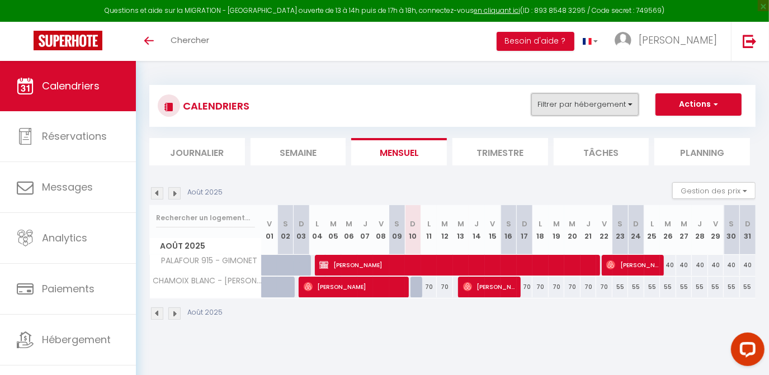
click at [587, 107] on button "Filtrer par hébergement" at bounding box center [584, 104] width 107 height 22
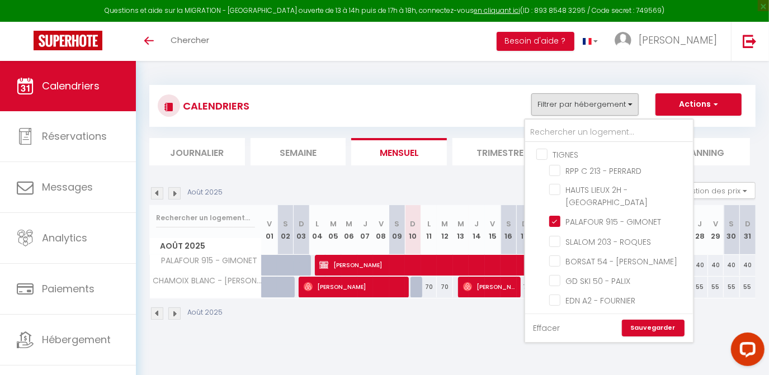
click at [542, 323] on link "Effacer" at bounding box center [547, 328] width 27 height 12
checkbox input "false"
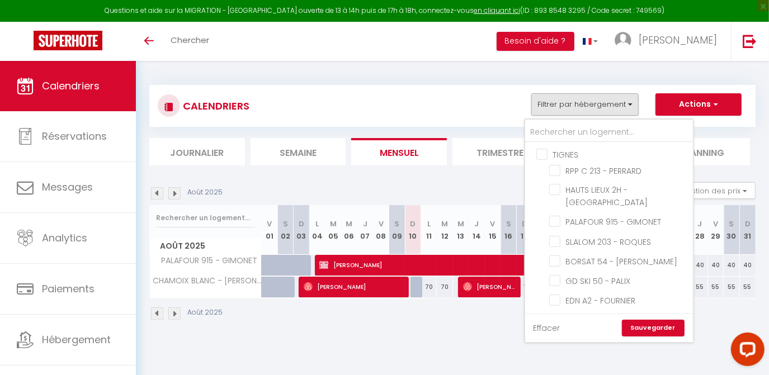
checkbox input "false"
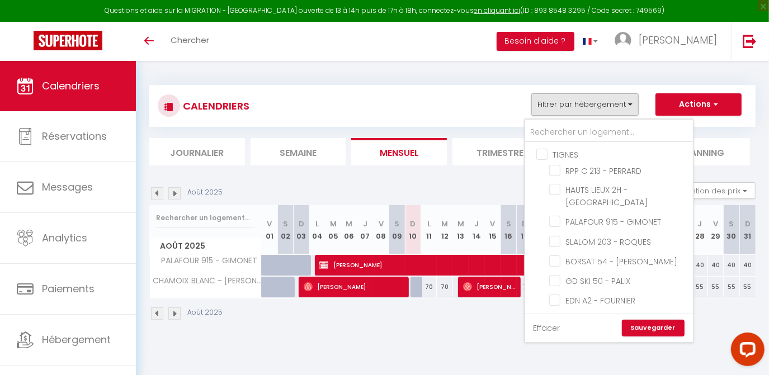
checkbox input "false"
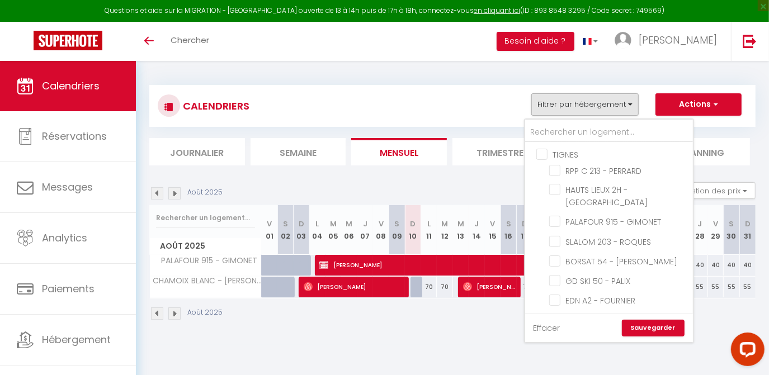
checkbox input "false"
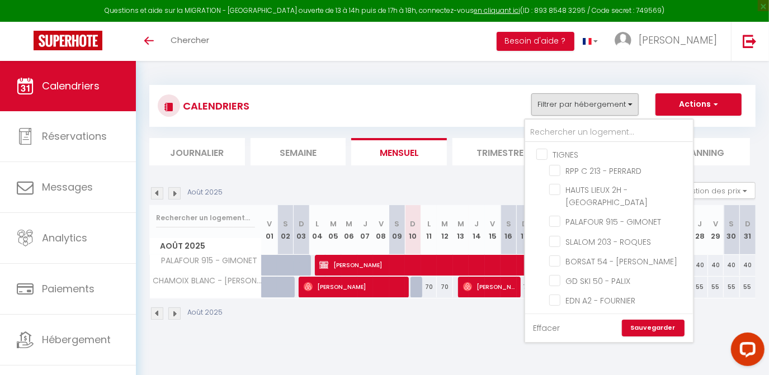
checkbox input "false"
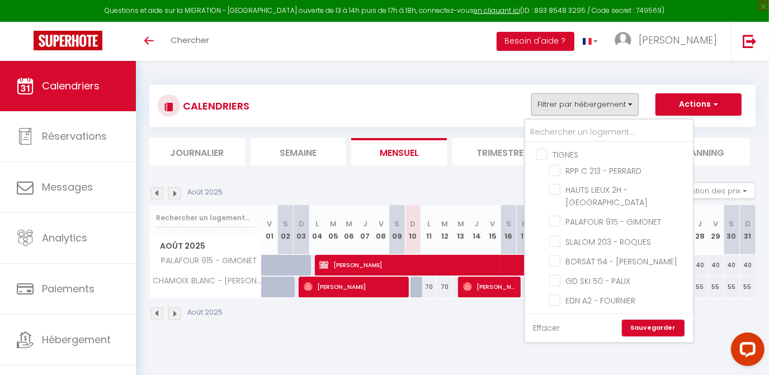
checkbox input "false"
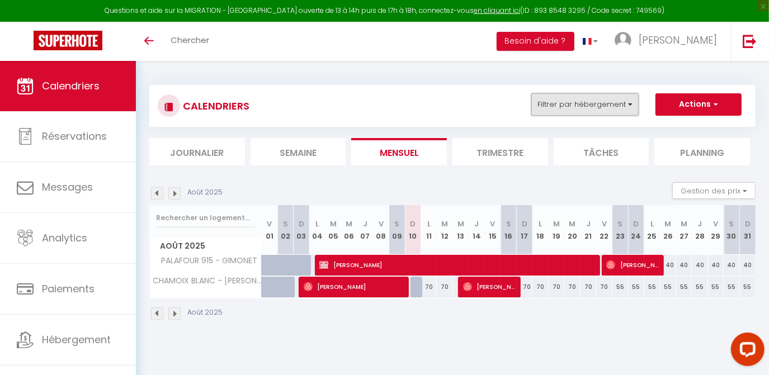
click at [553, 106] on button "Filtrer par hébergement" at bounding box center [584, 104] width 107 height 22
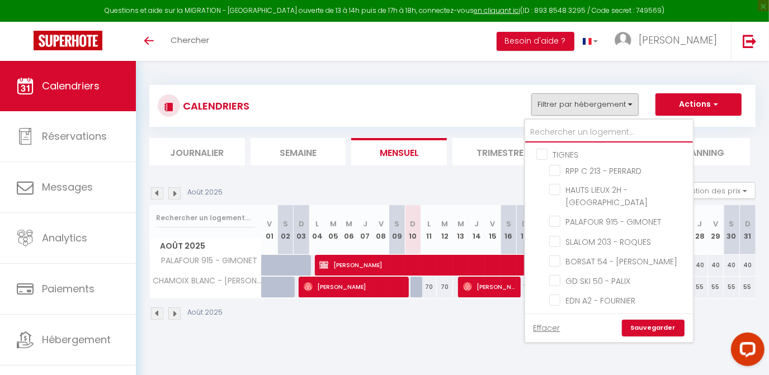
click at [556, 131] on input "text" at bounding box center [609, 132] width 168 height 20
type input "2"
checkbox input "false"
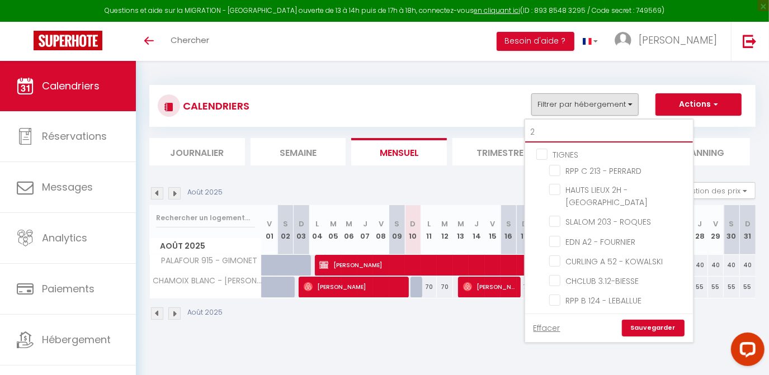
checkbox input "false"
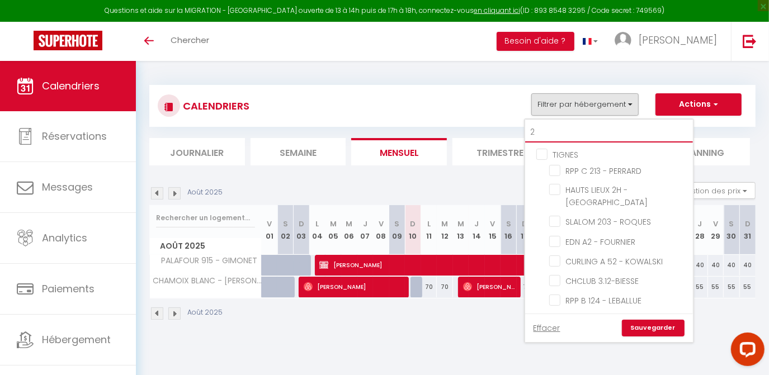
checkbox input "false"
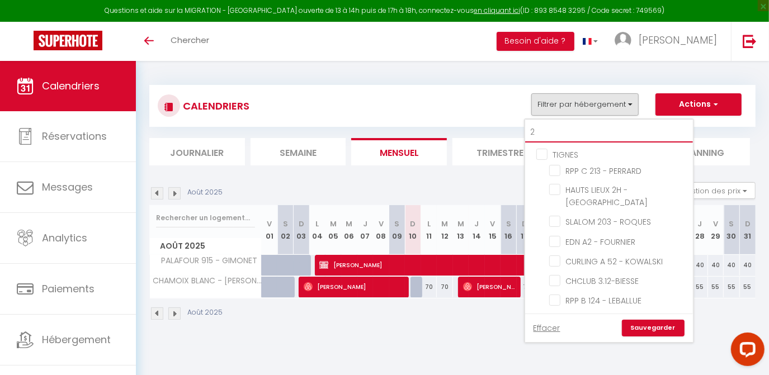
checkbox input "false"
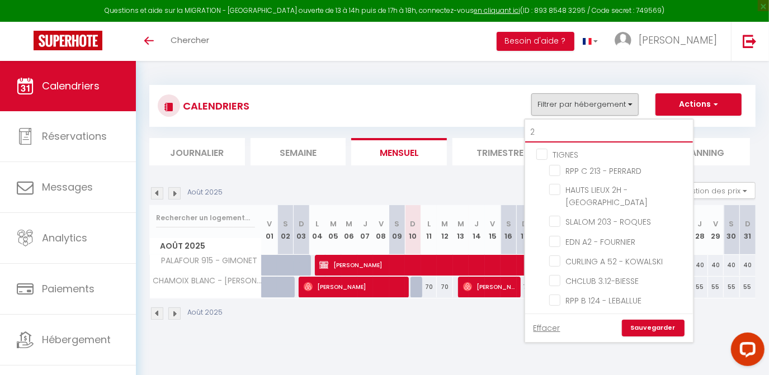
checkbox input "false"
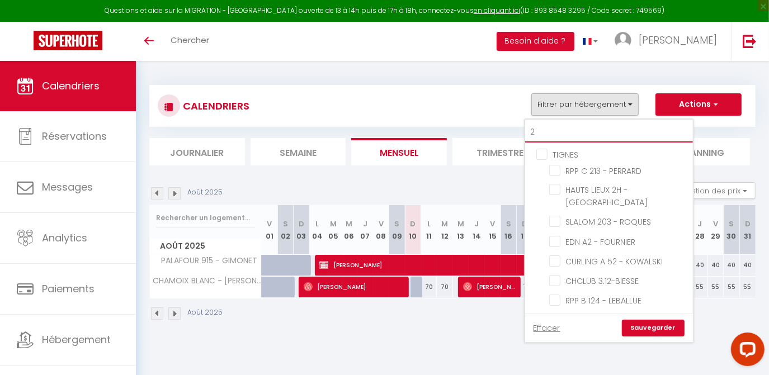
checkbox input "false"
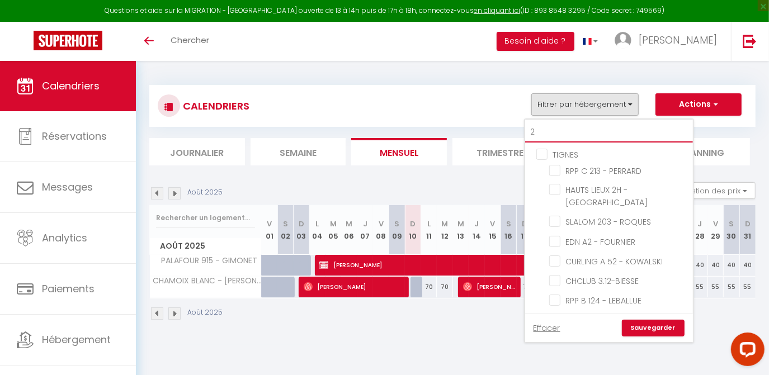
checkbox input "false"
type input "20"
checkbox input "false"
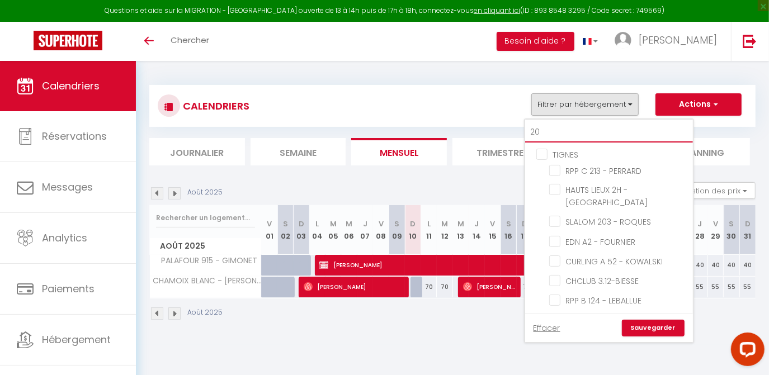
checkbox input "false"
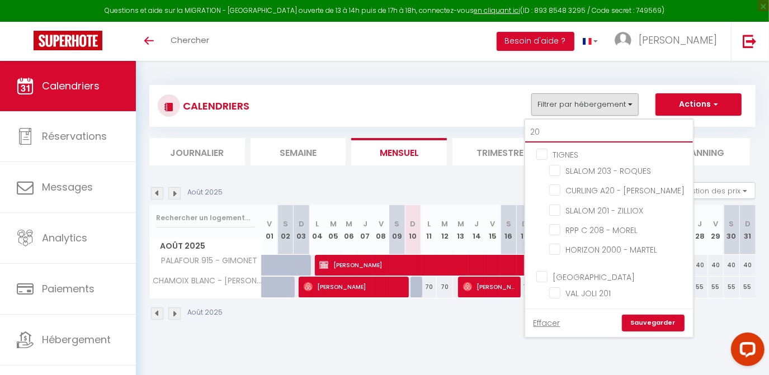
type input "208"
checkbox input "false"
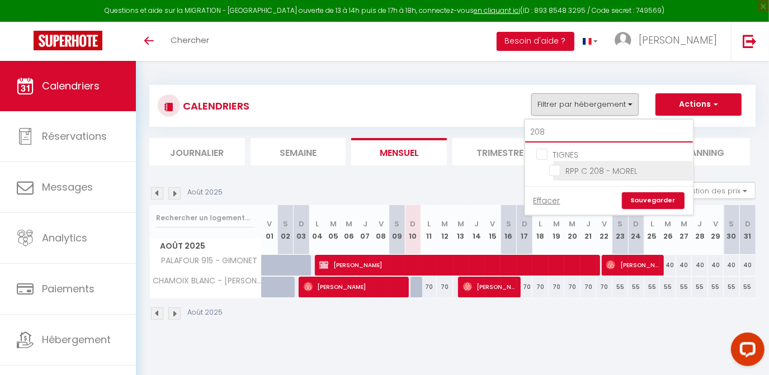
type input "208"
click at [559, 169] on input "RPP C 208 - MOREL" at bounding box center [619, 169] width 140 height 11
checkbox input "true"
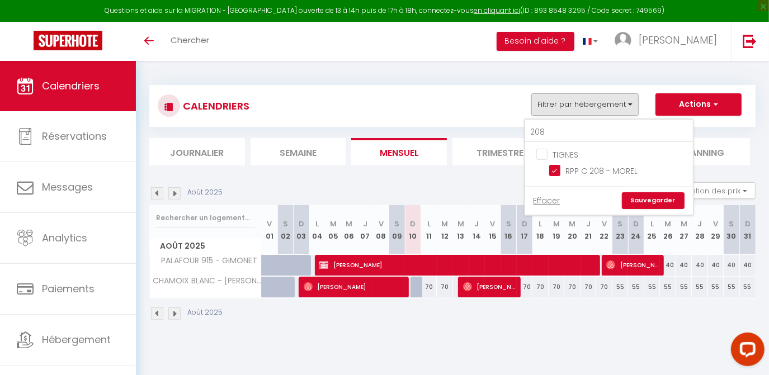
click at [660, 202] on link "Sauvegarder" at bounding box center [653, 200] width 63 height 17
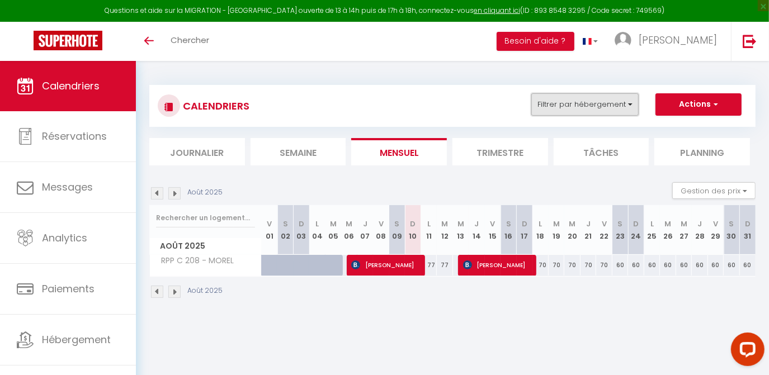
click at [585, 98] on button "Filtrer par hébergement" at bounding box center [584, 104] width 107 height 22
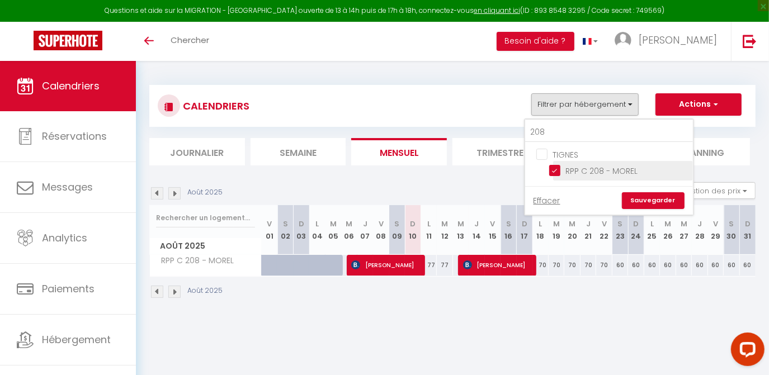
click at [553, 172] on input "RPP C 208 - MOREL" at bounding box center [619, 169] width 140 height 11
checkbox input "false"
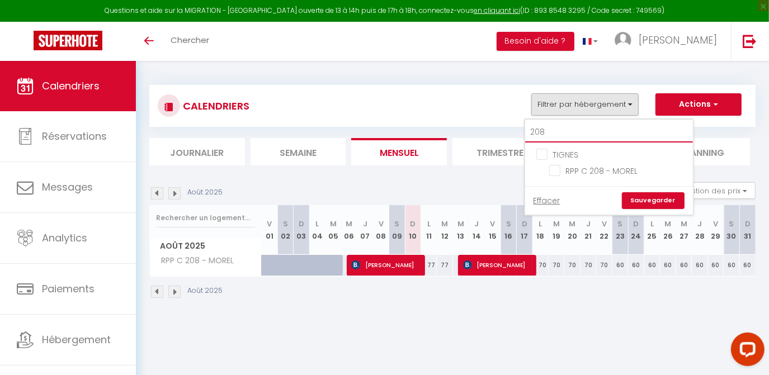
click at [551, 129] on input "208" at bounding box center [609, 132] width 168 height 20
type input "20"
checkbox input "false"
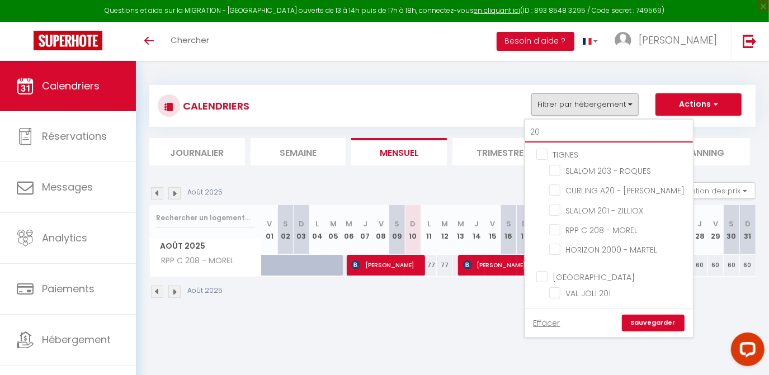
type input "201"
checkbox input "false"
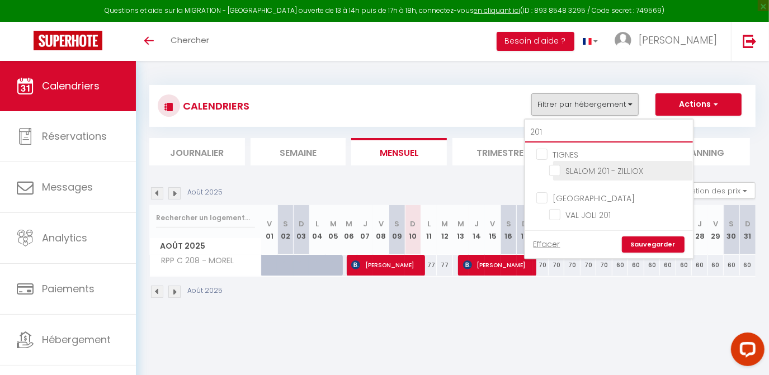
type input "201"
click at [555, 172] on input "SLALOM 201 - ZILLIOX" at bounding box center [619, 169] width 140 height 11
checkbox input "true"
checkbox input "false"
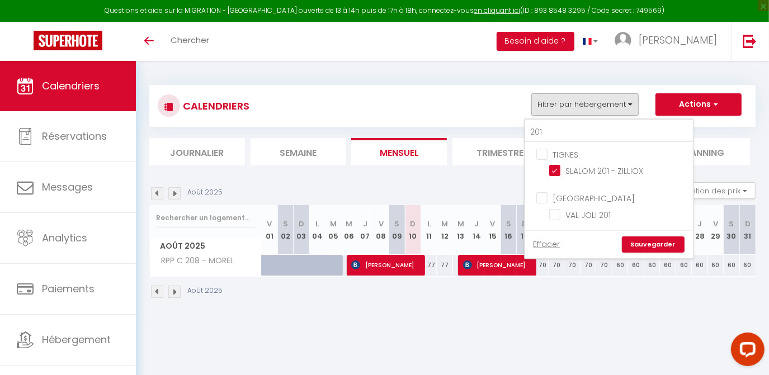
click at [650, 240] on link "Sauvegarder" at bounding box center [653, 245] width 63 height 17
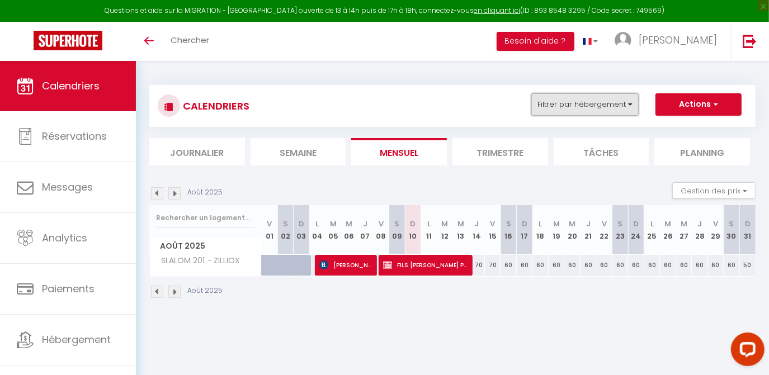
click at [601, 103] on button "Filtrer par hébergement" at bounding box center [584, 104] width 107 height 22
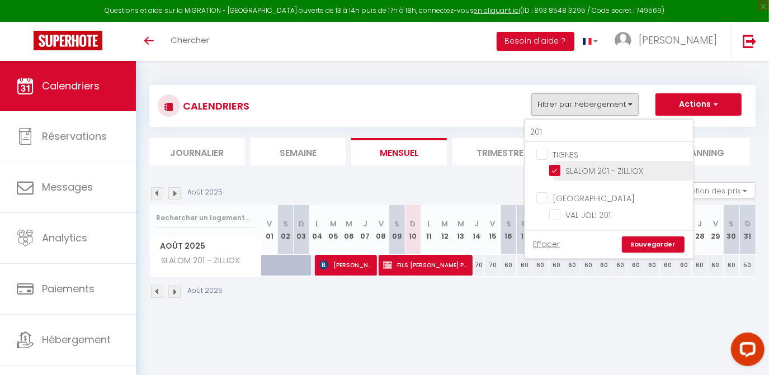
click at [558, 168] on input "SLALOM 201 - ZILLIOX" at bounding box center [619, 169] width 140 height 11
checkbox input "false"
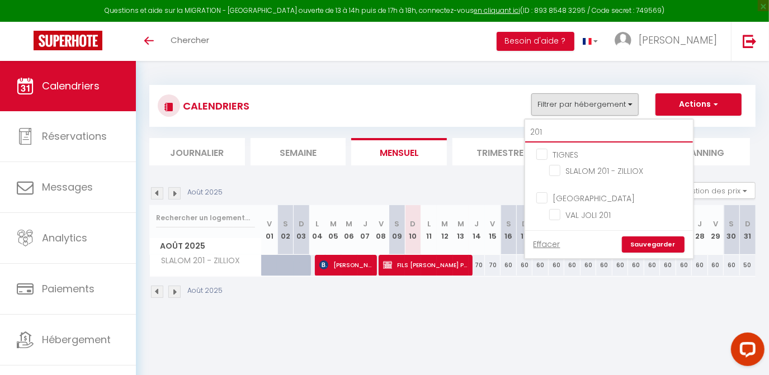
drag, startPoint x: 543, startPoint y: 134, endPoint x: 527, endPoint y: 133, distance: 15.7
click at [527, 133] on input "201" at bounding box center [609, 132] width 168 height 20
type input "s"
checkbox input "false"
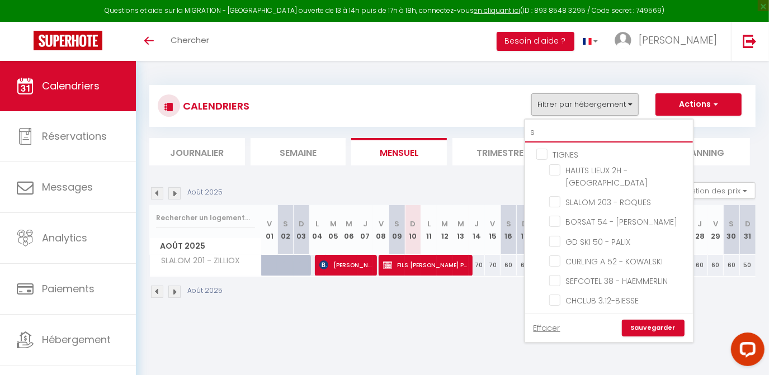
type input "se"
checkbox input "false"
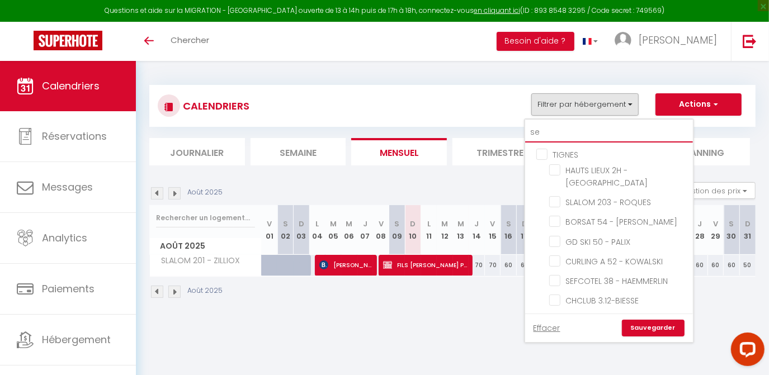
checkbox input "false"
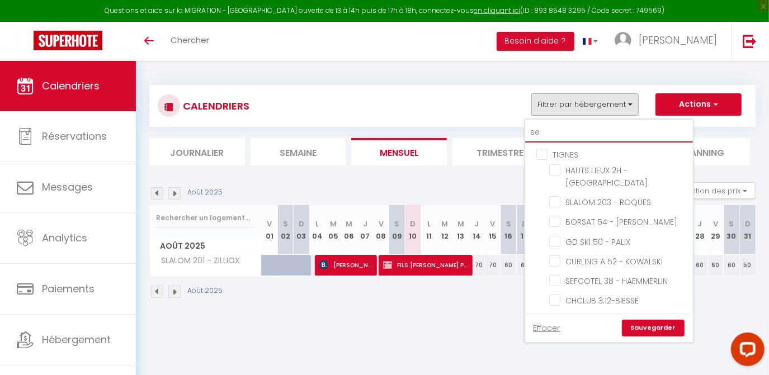
checkbox input "false"
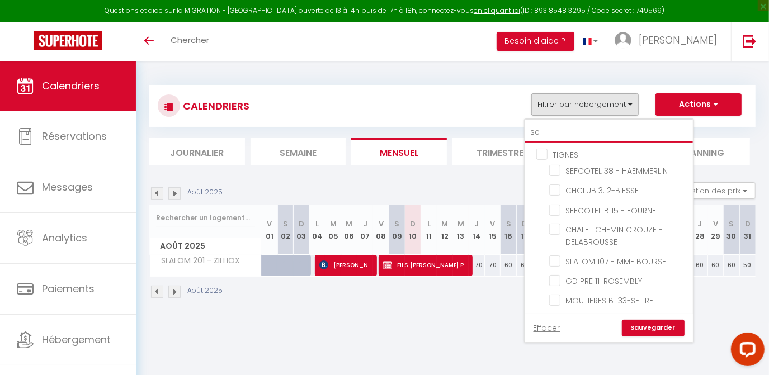
type input "sef"
checkbox input "false"
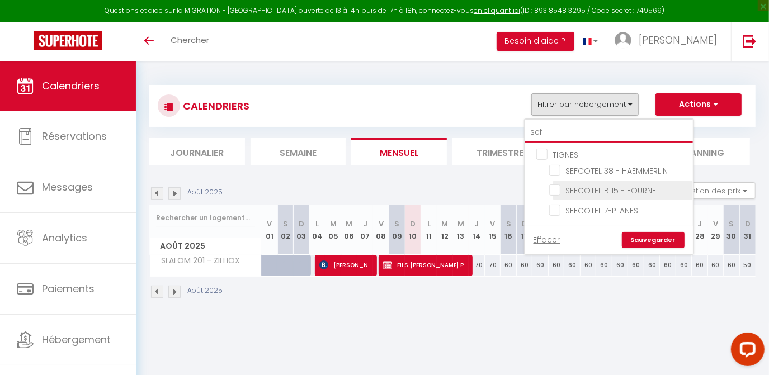
type input "sef"
click at [558, 187] on input "SEFCOTEL B 15 - FOURNEL" at bounding box center [619, 189] width 140 height 11
checkbox input "true"
checkbox input "false"
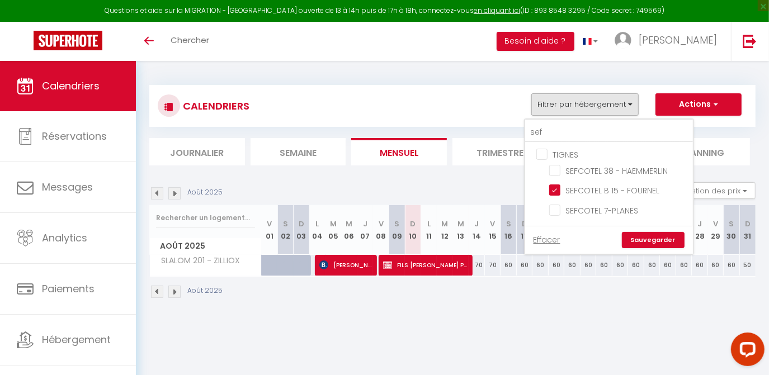
click at [662, 242] on link "Sauvegarder" at bounding box center [653, 240] width 63 height 17
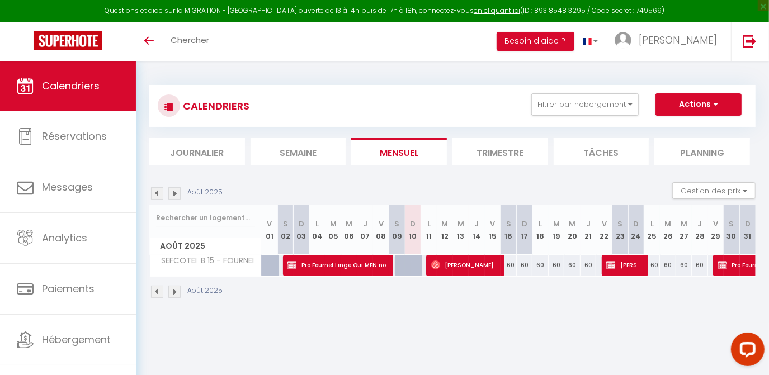
click at [173, 195] on img at bounding box center [174, 193] width 12 height 12
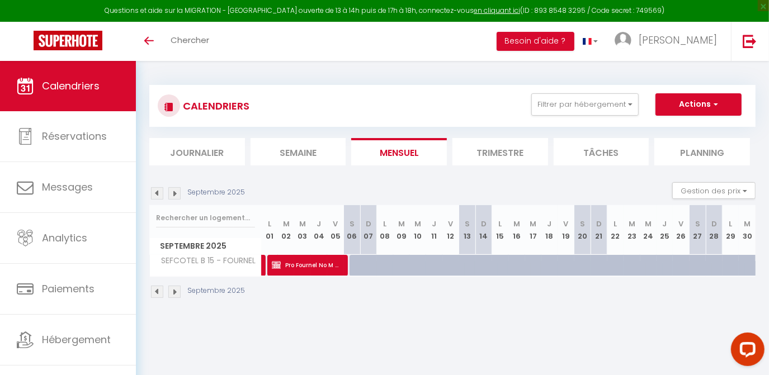
click at [173, 195] on img at bounding box center [174, 193] width 12 height 12
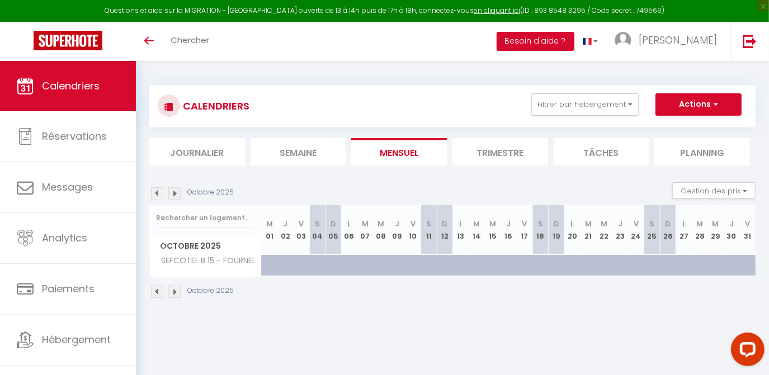
click at [173, 195] on img at bounding box center [174, 193] width 12 height 12
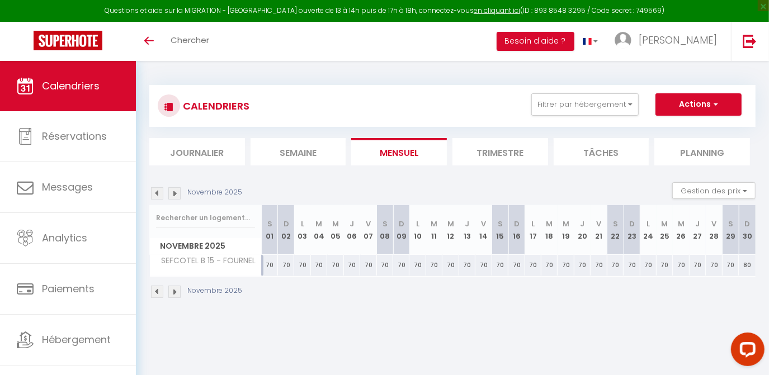
click at [173, 195] on img at bounding box center [174, 193] width 12 height 12
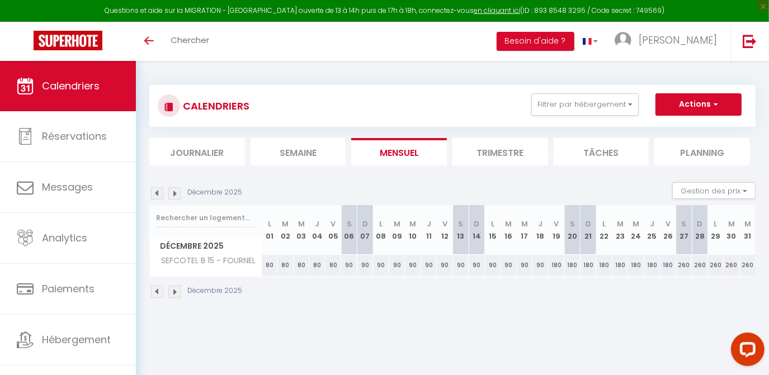
click at [173, 195] on img at bounding box center [174, 193] width 12 height 12
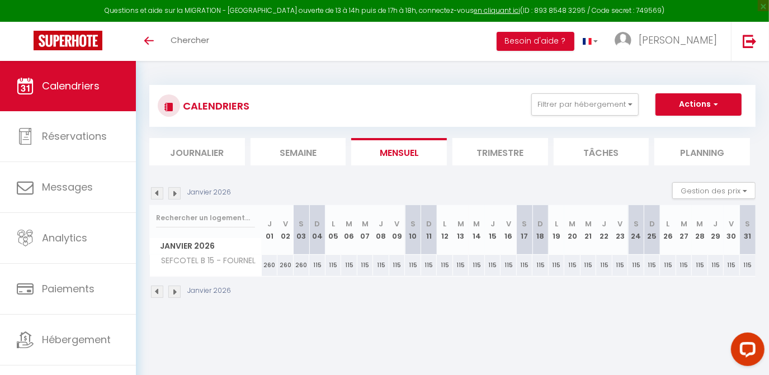
click at [159, 194] on img at bounding box center [157, 193] width 12 height 12
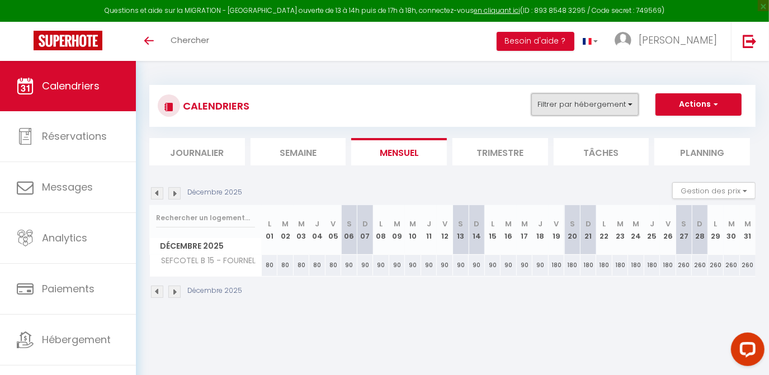
click at [582, 110] on button "Filtrer par hébergement" at bounding box center [584, 104] width 107 height 22
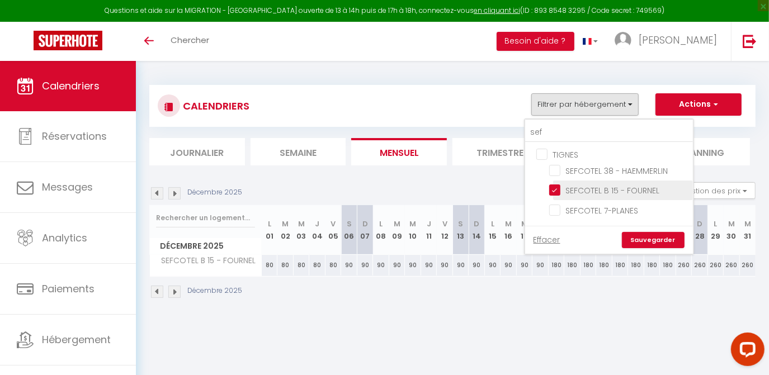
click at [555, 188] on input "SEFCOTEL B 15 - FOURNEL" at bounding box center [619, 189] width 140 height 11
checkbox input "false"
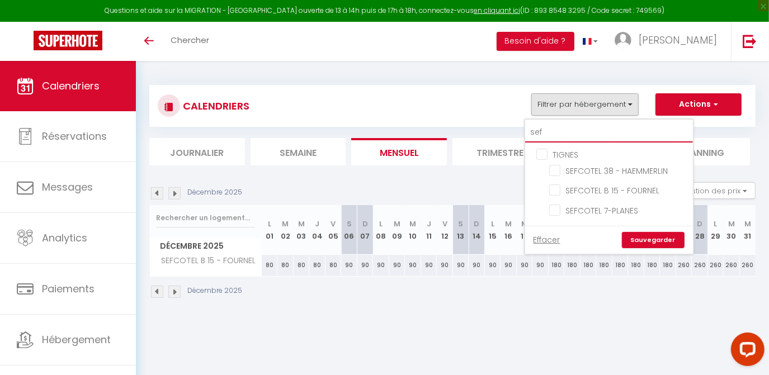
drag, startPoint x: 550, startPoint y: 131, endPoint x: 521, endPoint y: 135, distance: 29.4
click at [521, 135] on div "CALENDRIERS Filtrer par hébergement sef TIGNES SEFCOTEL 38 - HAEMMERLIN SEFCOTE…" at bounding box center [452, 125] width 606 height 81
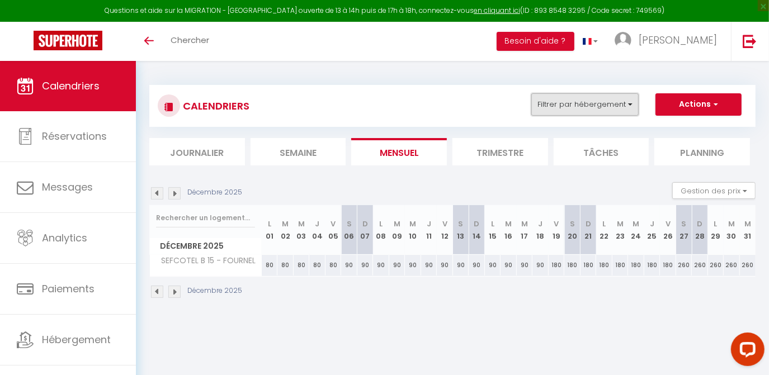
click at [582, 107] on button "Filtrer par hébergement" at bounding box center [584, 104] width 107 height 22
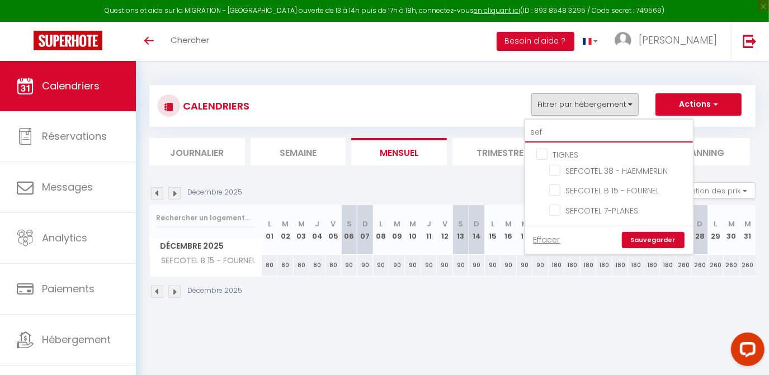
click at [559, 132] on input "sef" at bounding box center [609, 132] width 168 height 20
type input "se"
checkbox input "false"
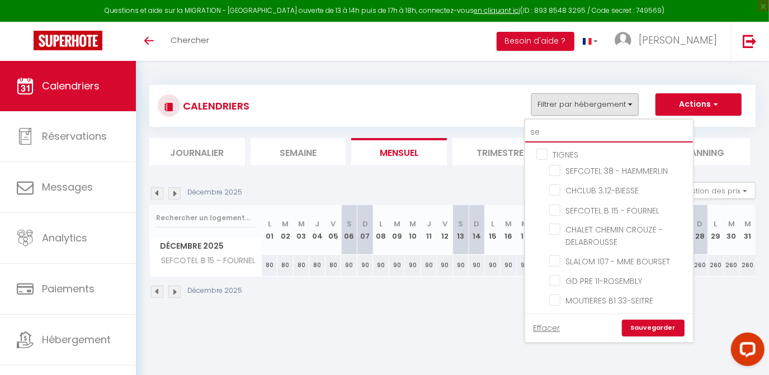
type input "s"
checkbox input "false"
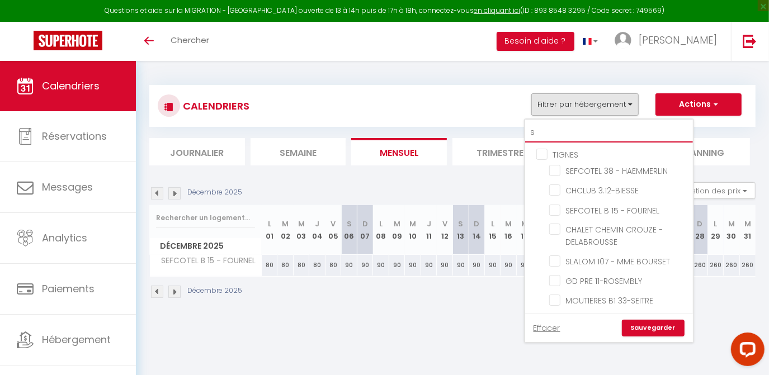
checkbox input "false"
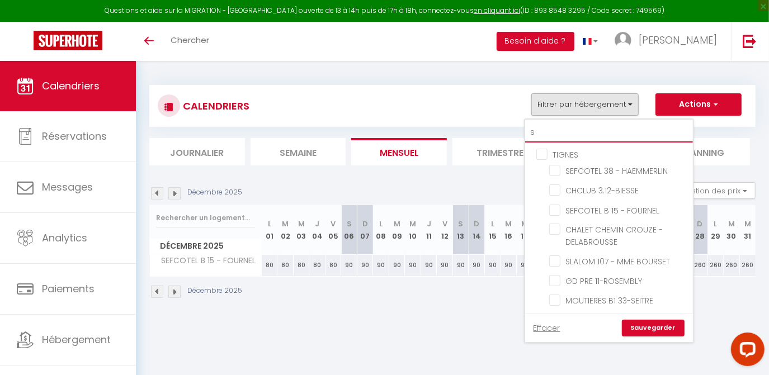
checkbox input "false"
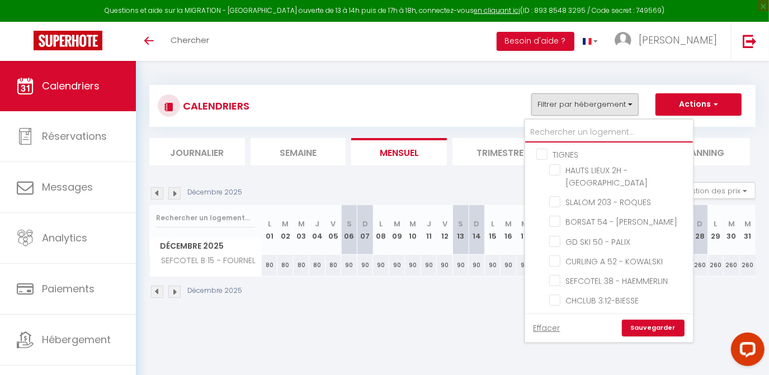
checkbox input "false"
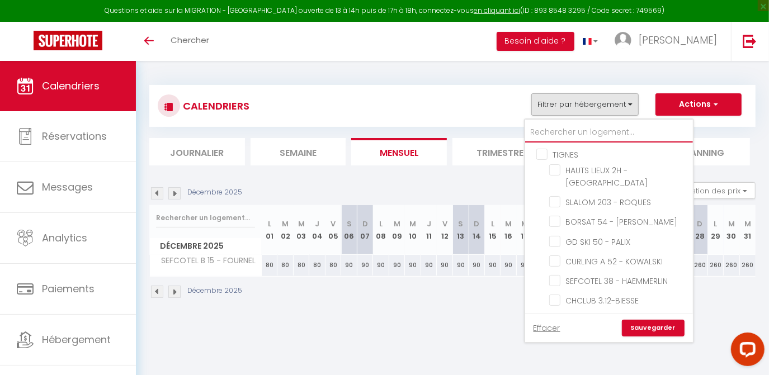
checkbox input "false"
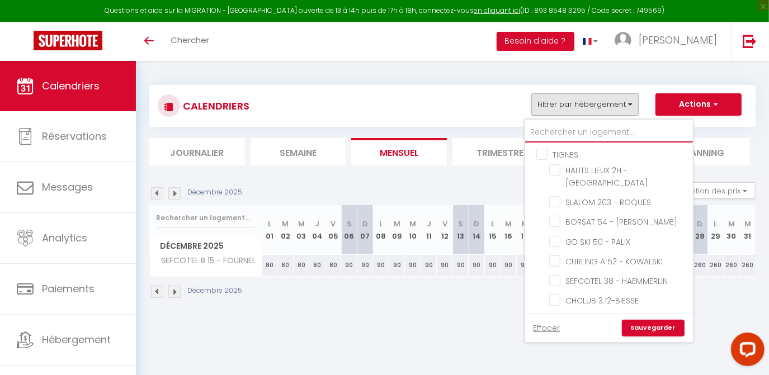
checkbox input "false"
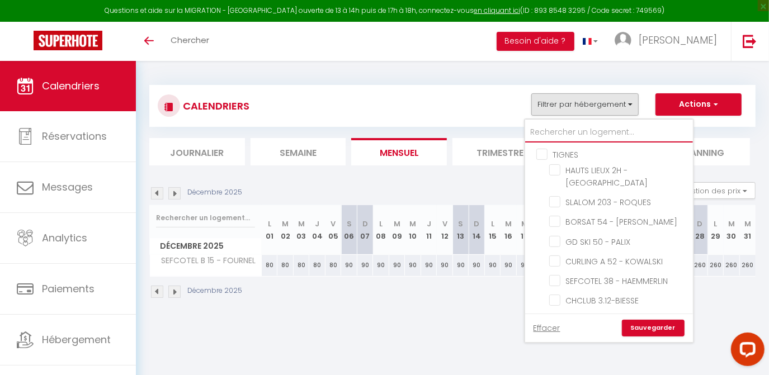
checkbox input "false"
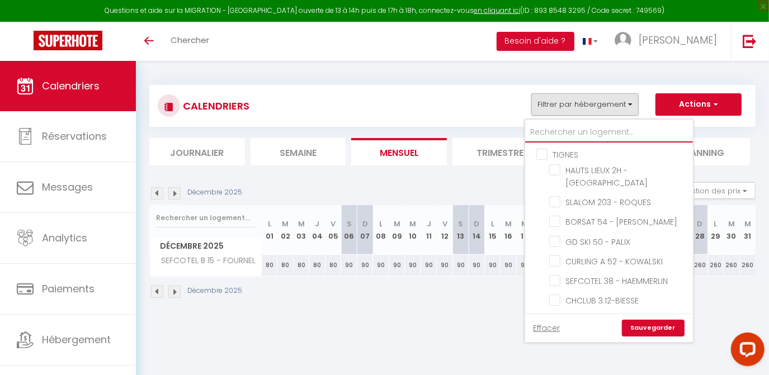
checkbox input "false"
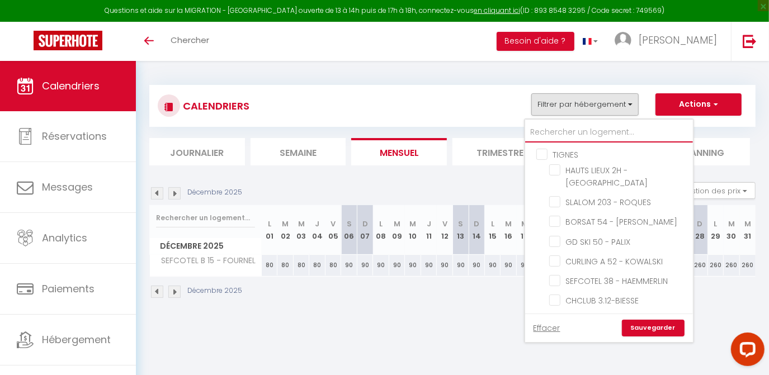
checkbox input "false"
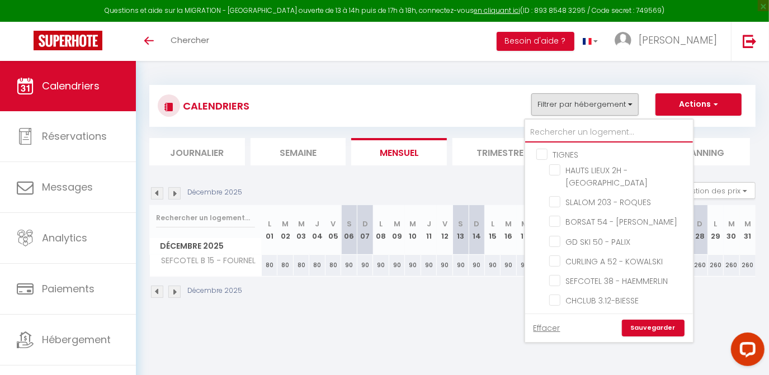
checkbox input "false"
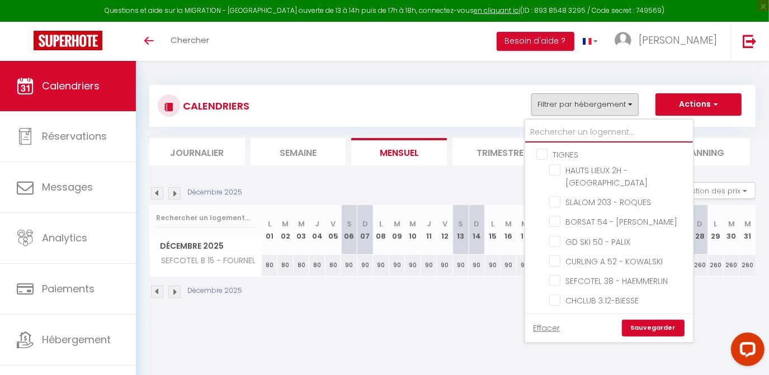
checkbox input "false"
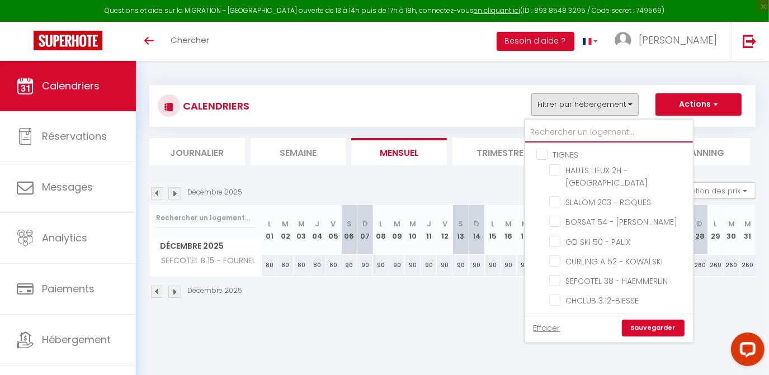
checkbox input "false"
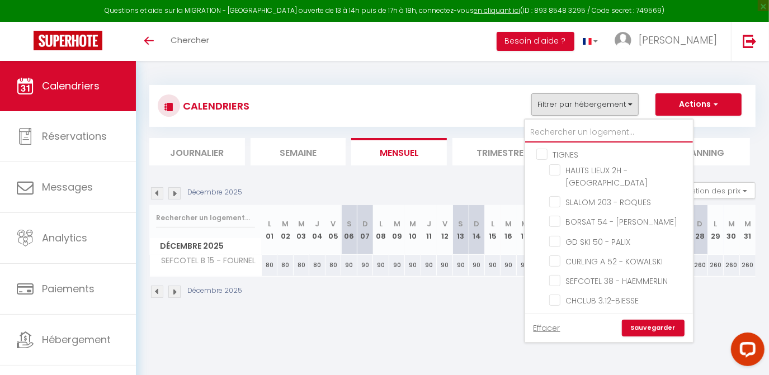
checkbox input "false"
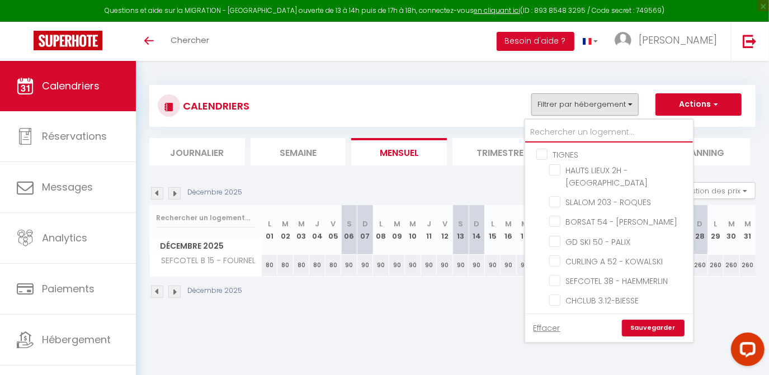
checkbox input "false"
type input "1"
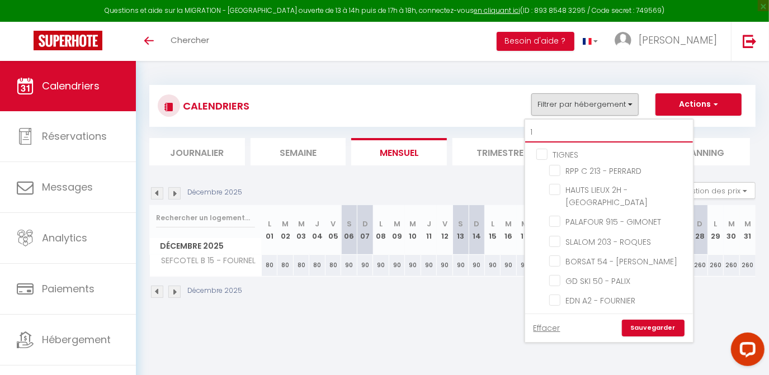
checkbox input "false"
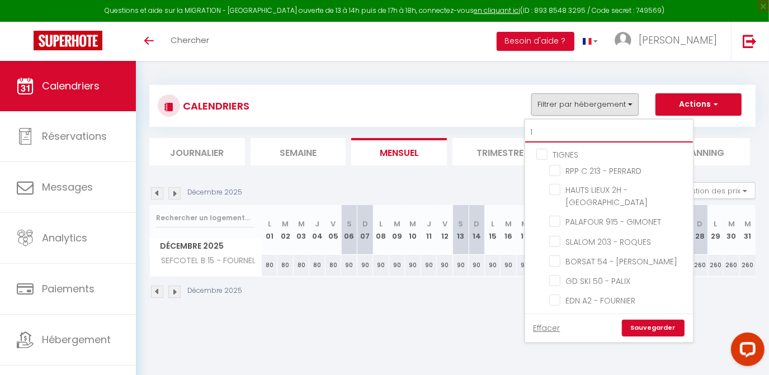
checkbox input "false"
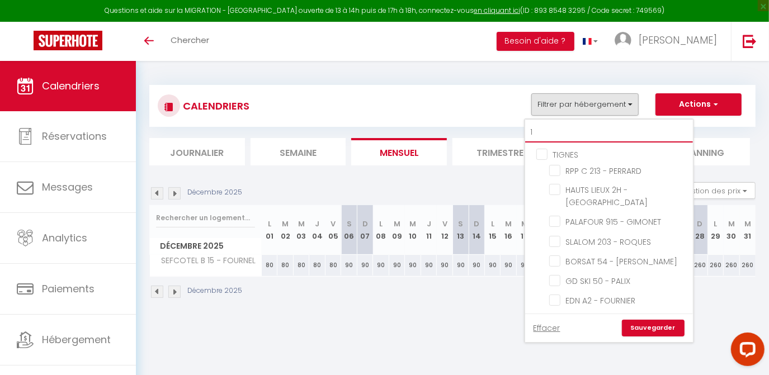
checkbox input "false"
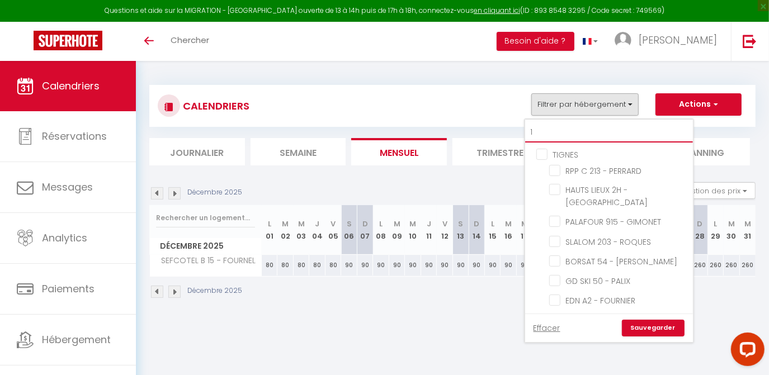
checkbox input "false"
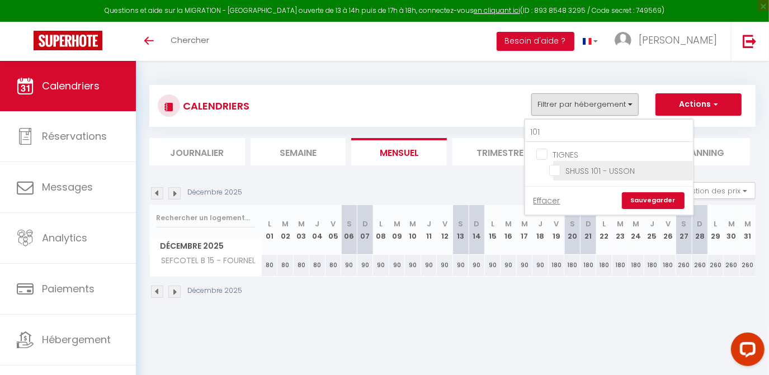
click at [557, 166] on input "SHUSS 101 - USSON" at bounding box center [619, 169] width 140 height 11
click at [650, 201] on link "Sauvegarder" at bounding box center [653, 200] width 63 height 17
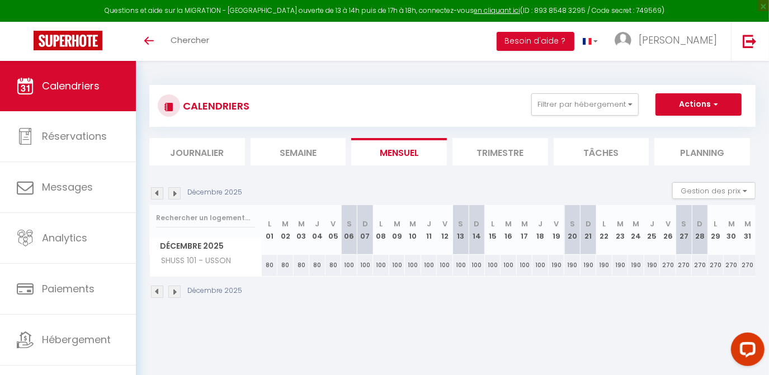
click at [157, 191] on img at bounding box center [157, 193] width 12 height 12
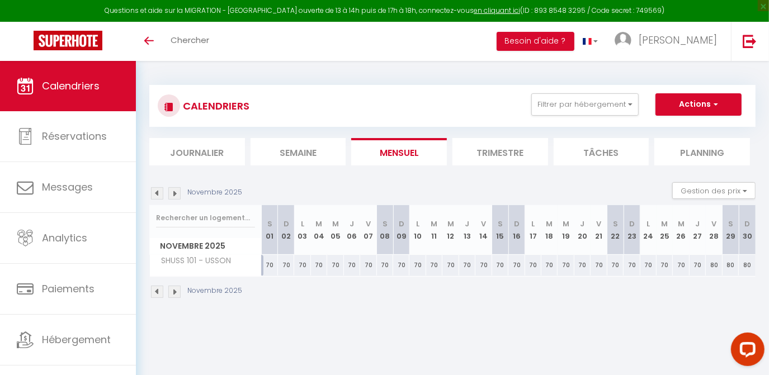
click at [157, 191] on img at bounding box center [157, 193] width 12 height 12
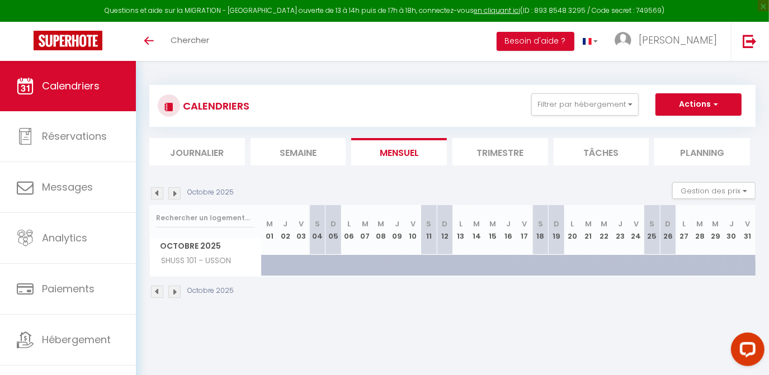
click at [157, 191] on img at bounding box center [157, 193] width 12 height 12
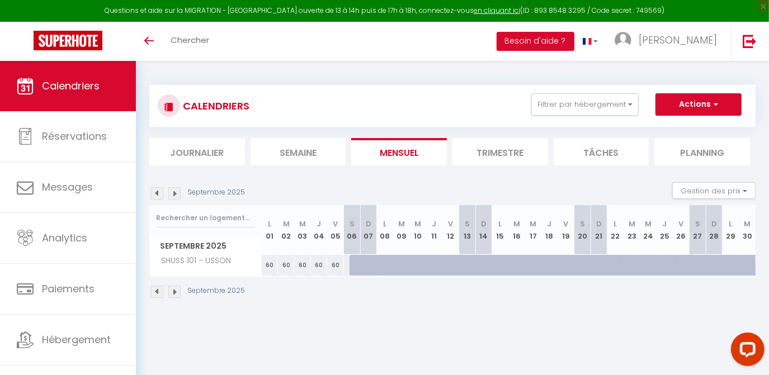
click at [157, 191] on img at bounding box center [157, 193] width 12 height 12
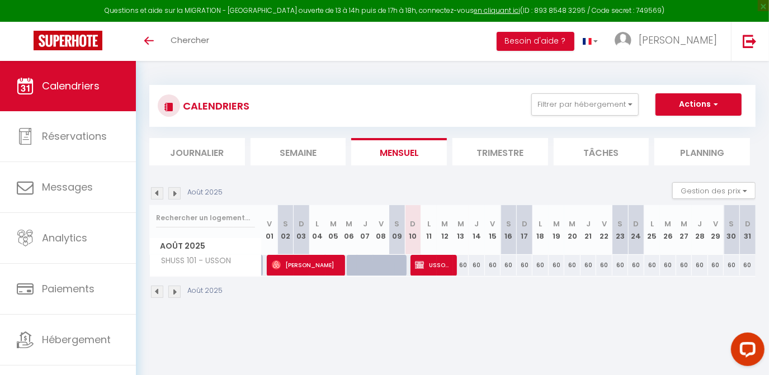
click at [157, 191] on img at bounding box center [157, 193] width 12 height 12
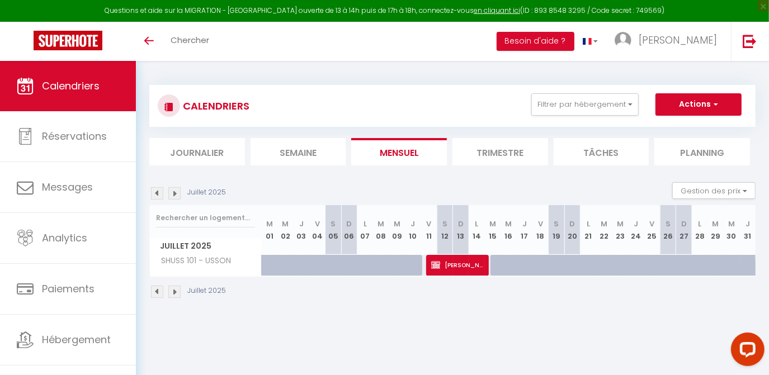
click at [174, 190] on img at bounding box center [174, 193] width 12 height 12
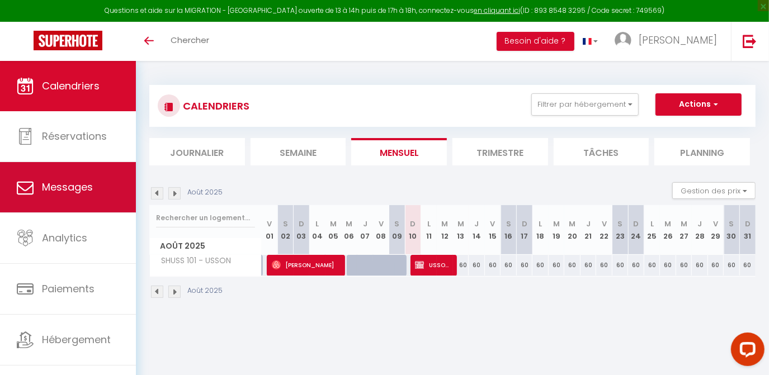
click at [64, 180] on span "Messages" at bounding box center [67, 187] width 51 height 14
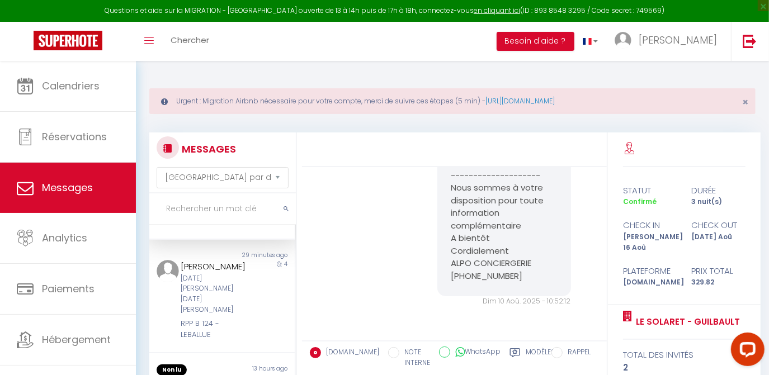
scroll to position [98, 0]
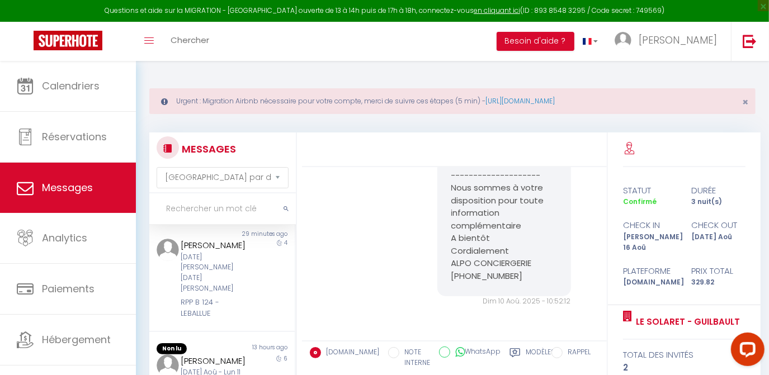
click at [215, 252] on div "[PERSON_NAME]" at bounding box center [216, 245] width 70 height 13
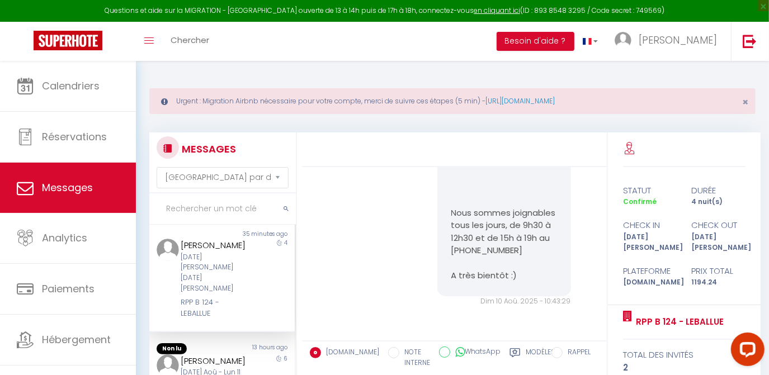
scroll to position [148, 0]
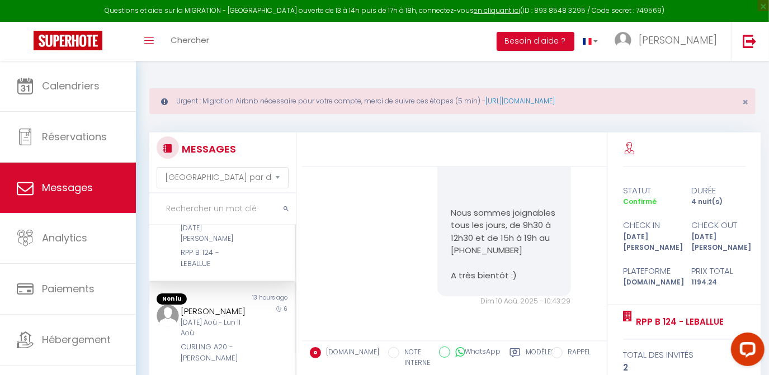
click at [223, 325] on div "[DATE] Aoû - Lun 11 Aoû" at bounding box center [216, 328] width 70 height 21
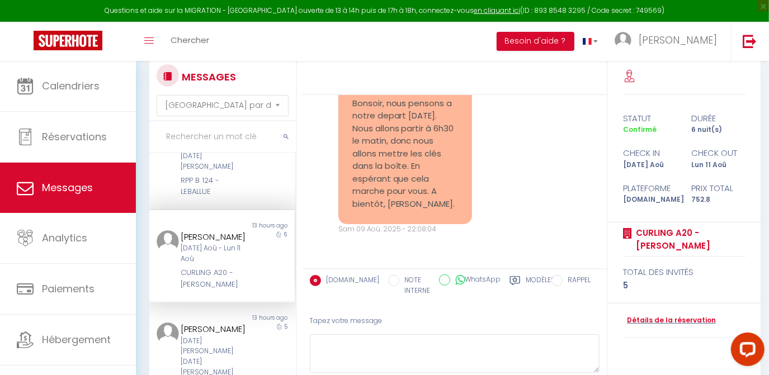
scroll to position [3349, 0]
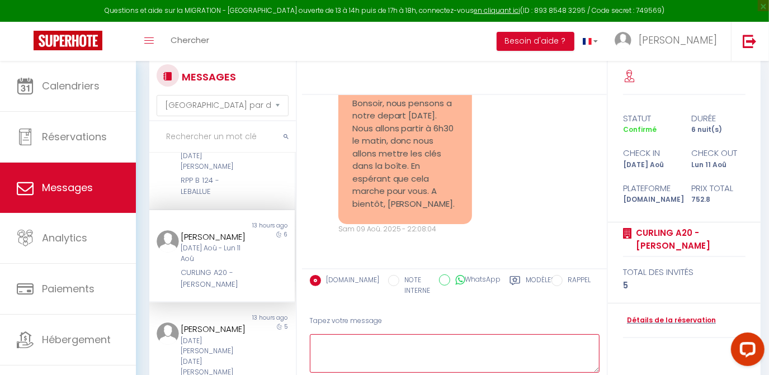
click at [360, 339] on textarea at bounding box center [455, 353] width 290 height 39
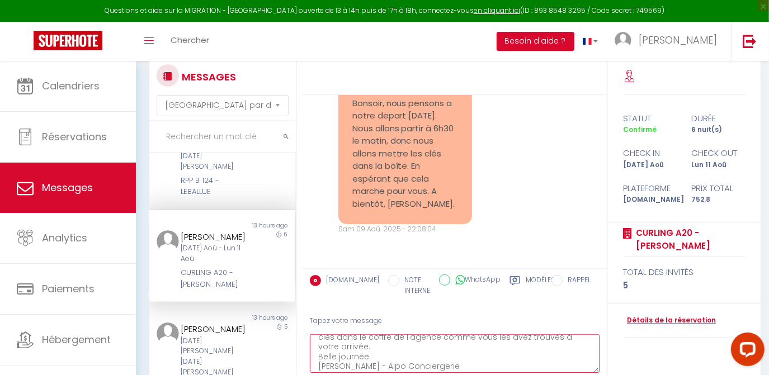
scroll to position [127, 0]
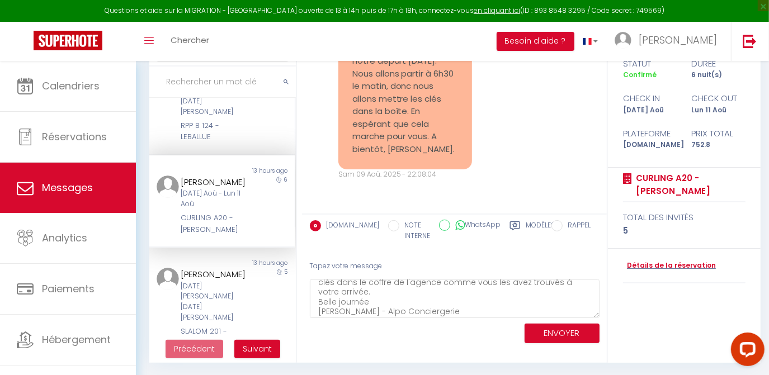
click at [575, 318] on div "ENVOYER" at bounding box center [455, 333] width 290 height 30
click at [577, 332] on button "ENVOYER" at bounding box center [562, 334] width 75 height 20
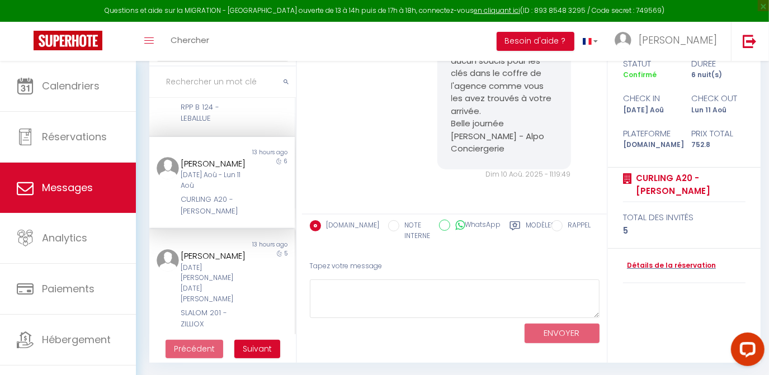
scroll to position [210, 0]
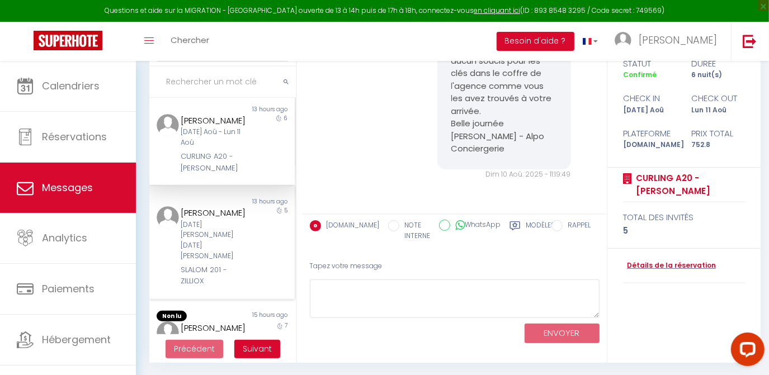
click at [212, 268] on div "SLALOM 201 - ZILLIOX" at bounding box center [216, 276] width 70 height 23
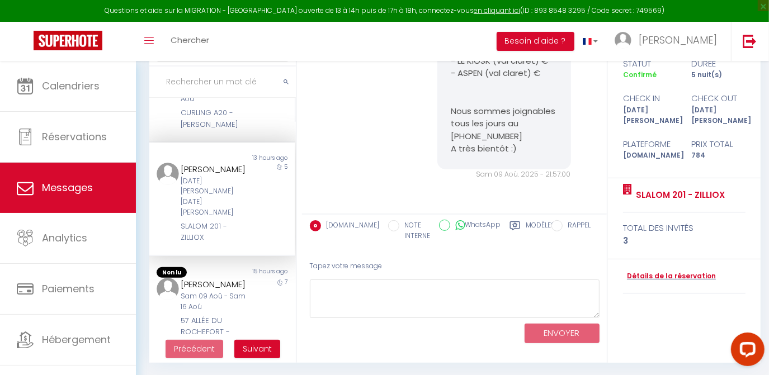
scroll to position [254, 0]
click at [224, 277] on div "[PERSON_NAME]" at bounding box center [216, 283] width 70 height 13
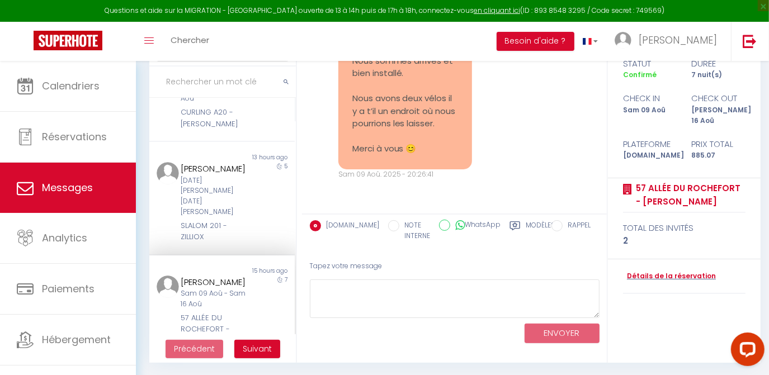
scroll to position [3748, 0]
click at [337, 286] on textarea at bounding box center [455, 299] width 290 height 39
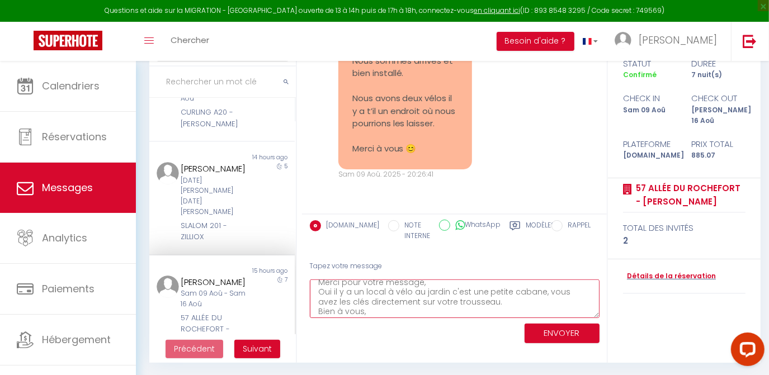
scroll to position [26, 0]
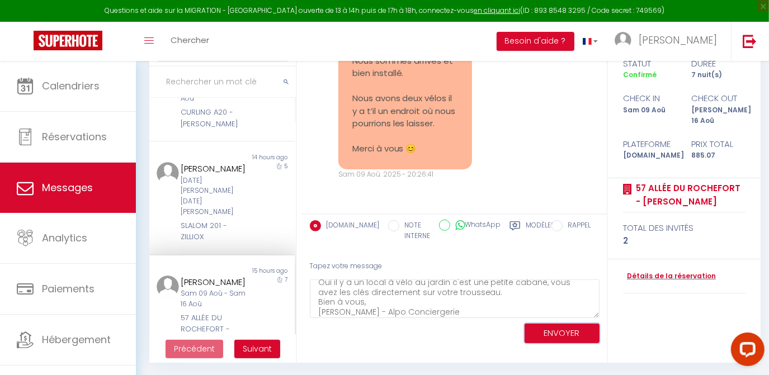
click at [563, 332] on button "ENVOYER" at bounding box center [562, 334] width 75 height 20
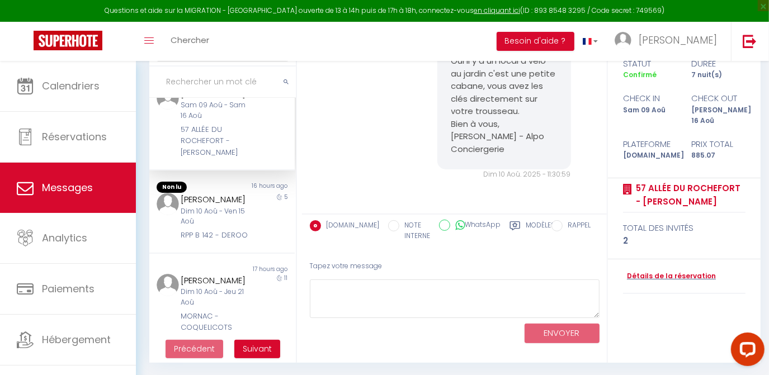
scroll to position [441, 0]
click at [207, 242] on div "RPP B 142 - DEROO" at bounding box center [216, 236] width 70 height 11
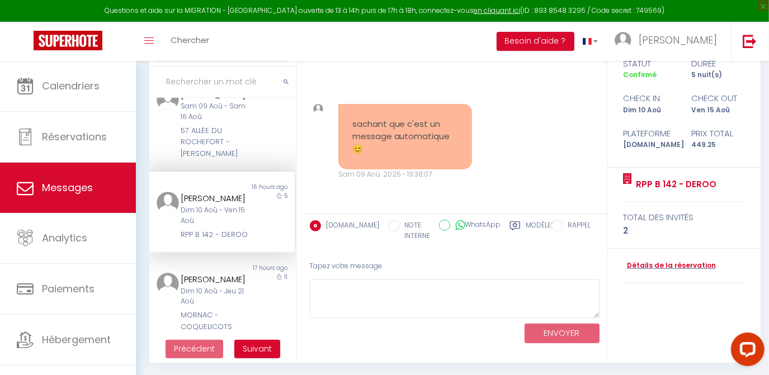
scroll to position [2542, 0]
click at [347, 284] on textarea at bounding box center [455, 299] width 290 height 39
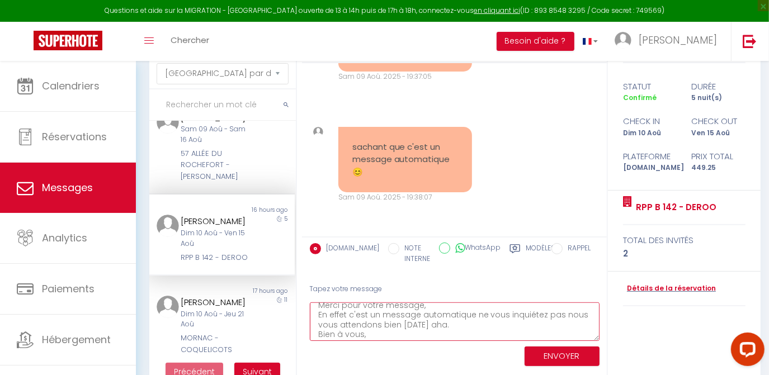
scroll to position [26, 0]
click at [459, 314] on textarea "Bonjour, Merci pour votre message, En effet c'est un message automatique ne vou…" at bounding box center [455, 322] width 290 height 39
click at [326, 331] on textarea "Bonjour, Merci pour votre message, En effet c'est un message automatique ne vou…" at bounding box center [455, 322] width 290 height 39
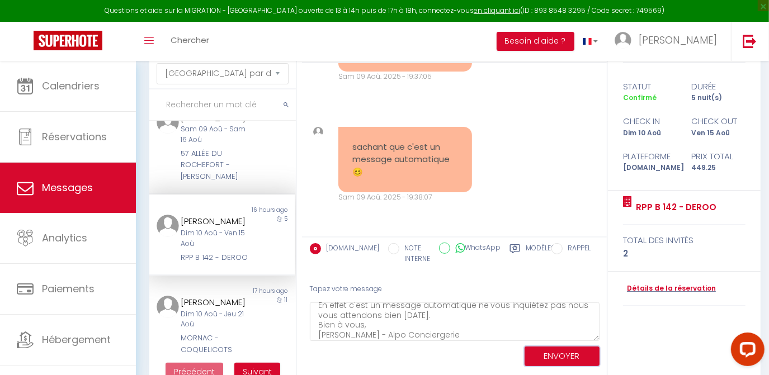
click at [550, 350] on button "ENVOYER" at bounding box center [562, 357] width 75 height 20
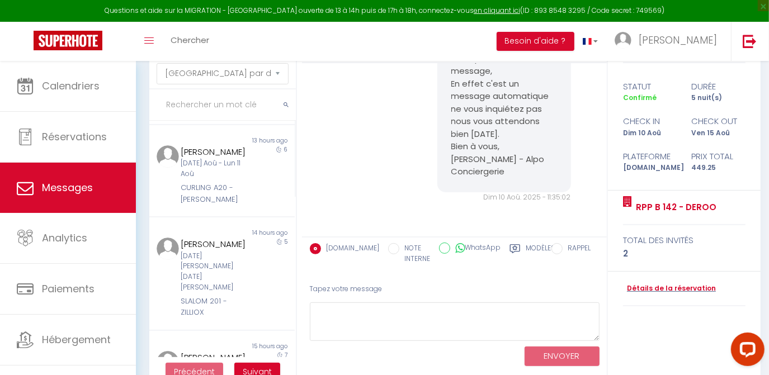
scroll to position [0, 0]
